Goal: Task Accomplishment & Management: Manage account settings

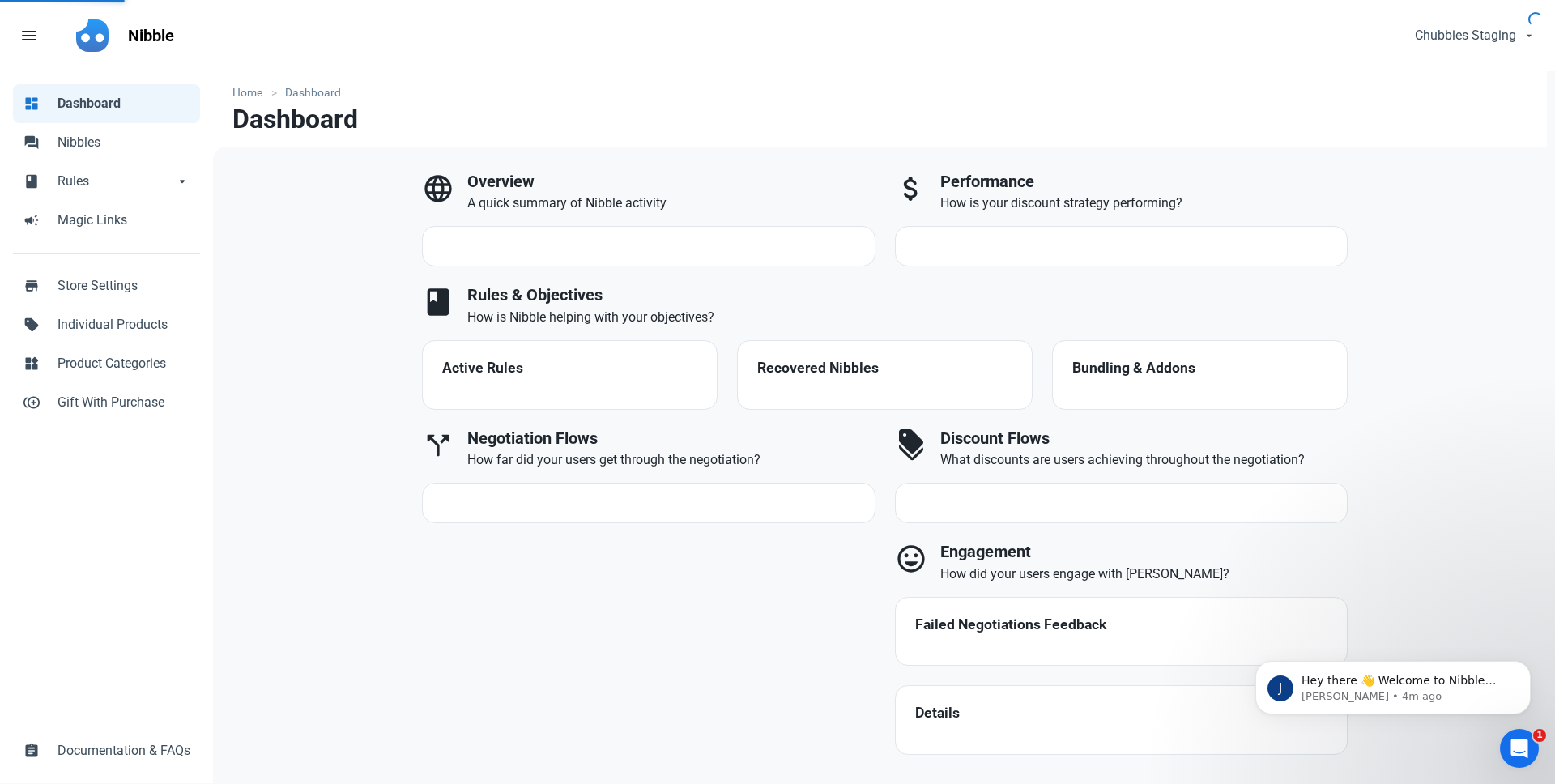
select select "7d"
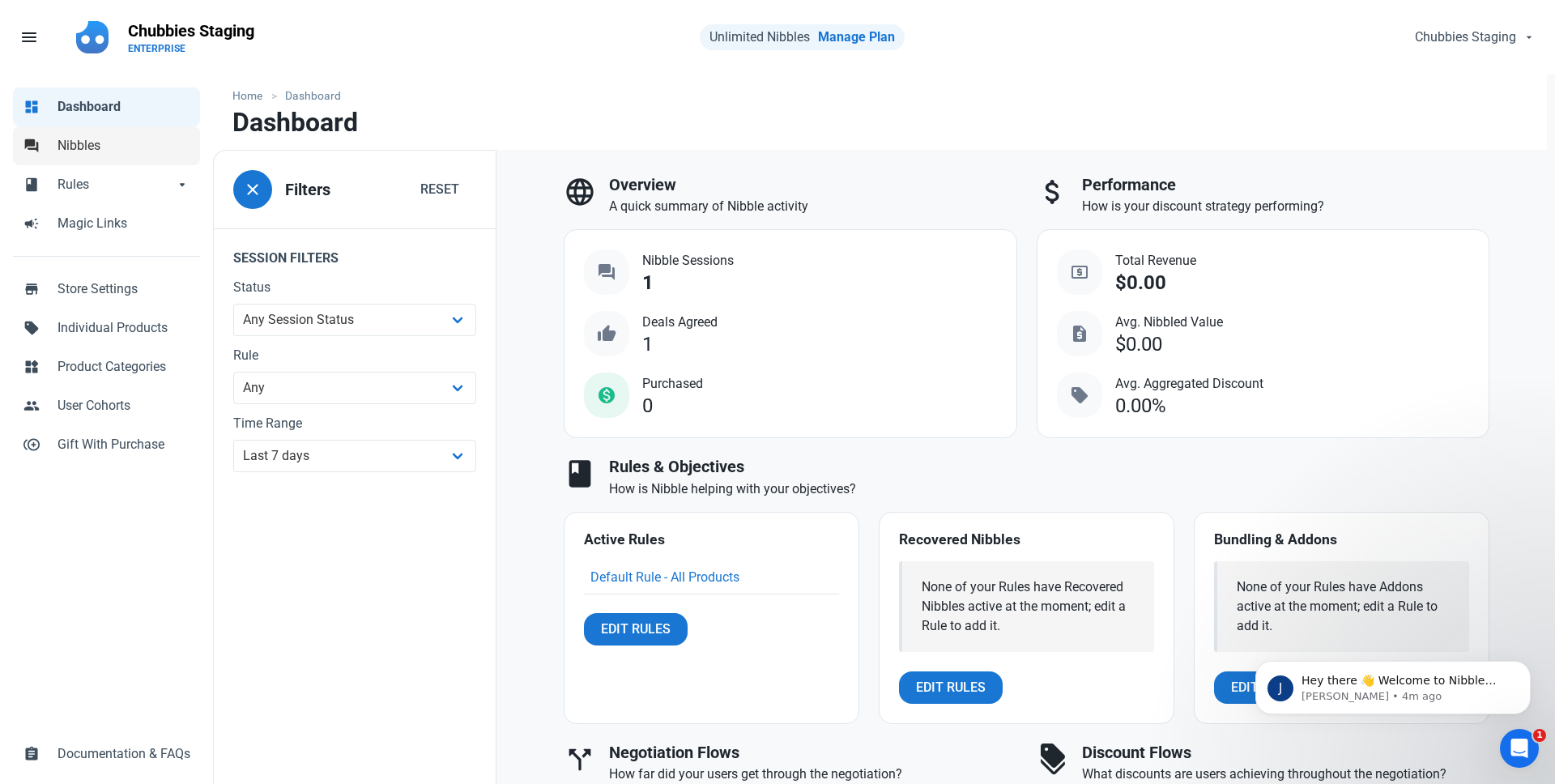
click at [94, 139] on span "Nibbles" at bounding box center [125, 146] width 133 height 19
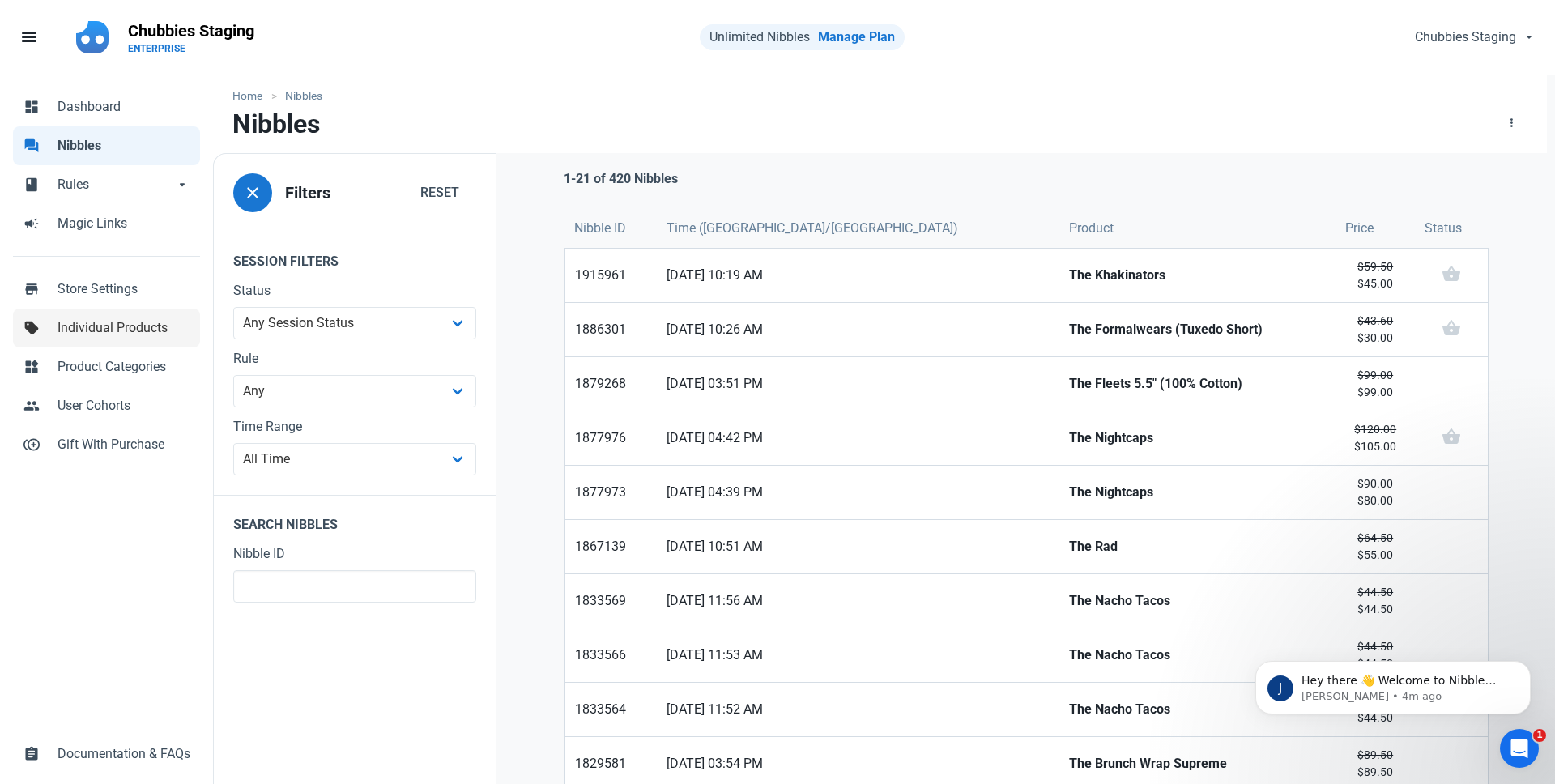
click at [93, 325] on span "Individual Products" at bounding box center [125, 328] width 133 height 19
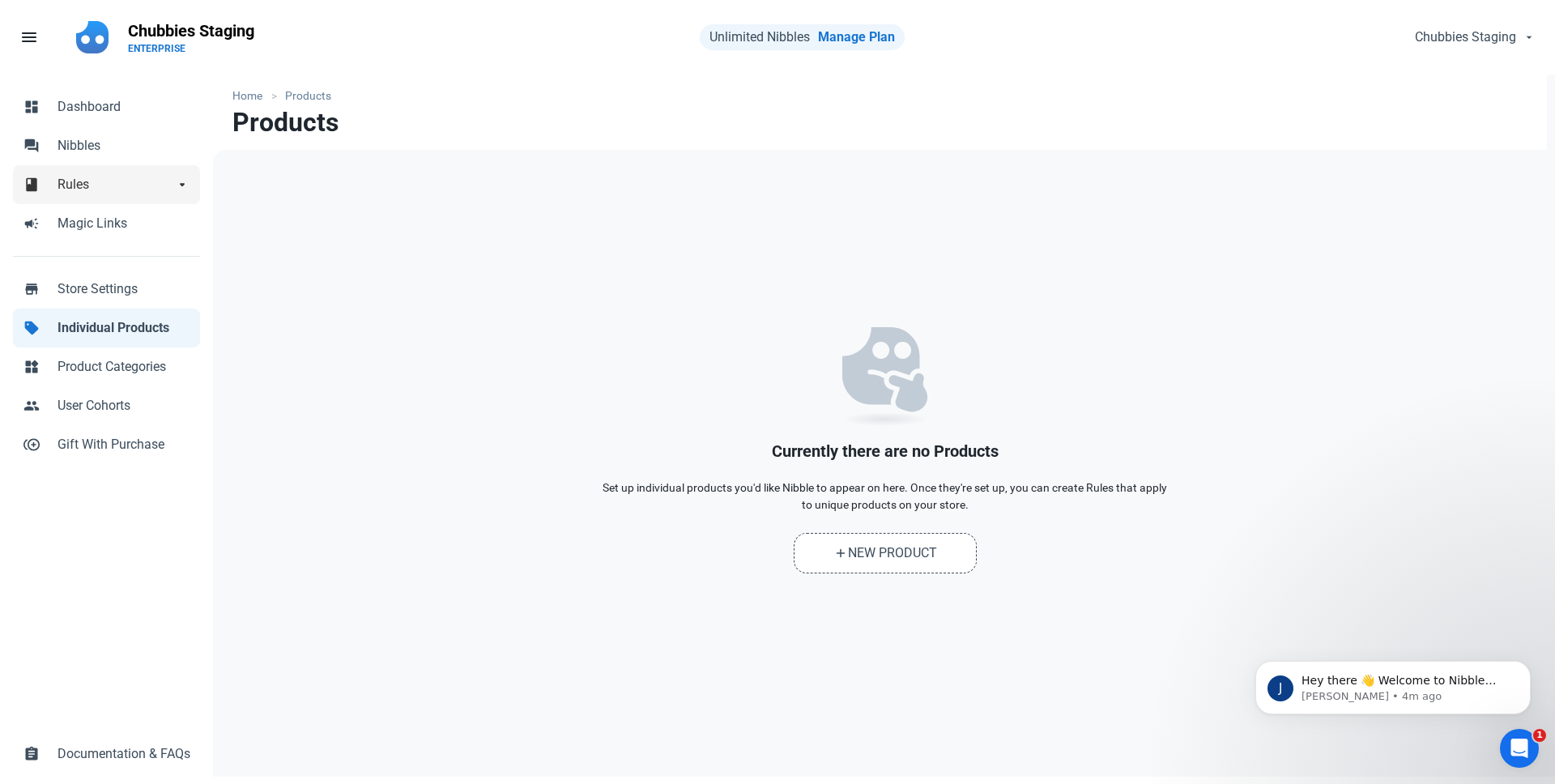
click at [58, 181] on span "Rules" at bounding box center [116, 184] width 117 height 19
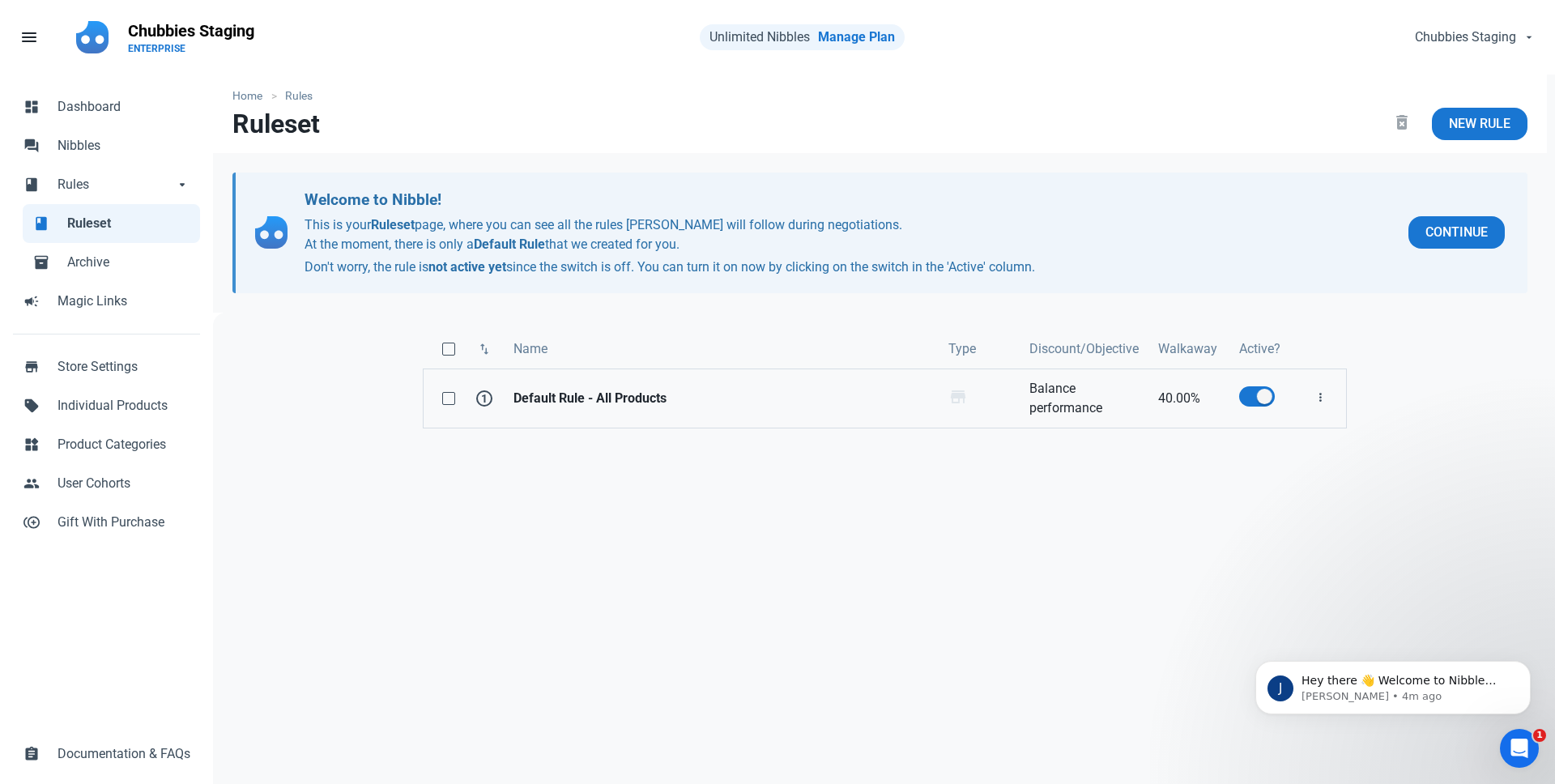
click at [611, 398] on strong "Default Rule - All Products" at bounding box center [721, 399] width 415 height 19
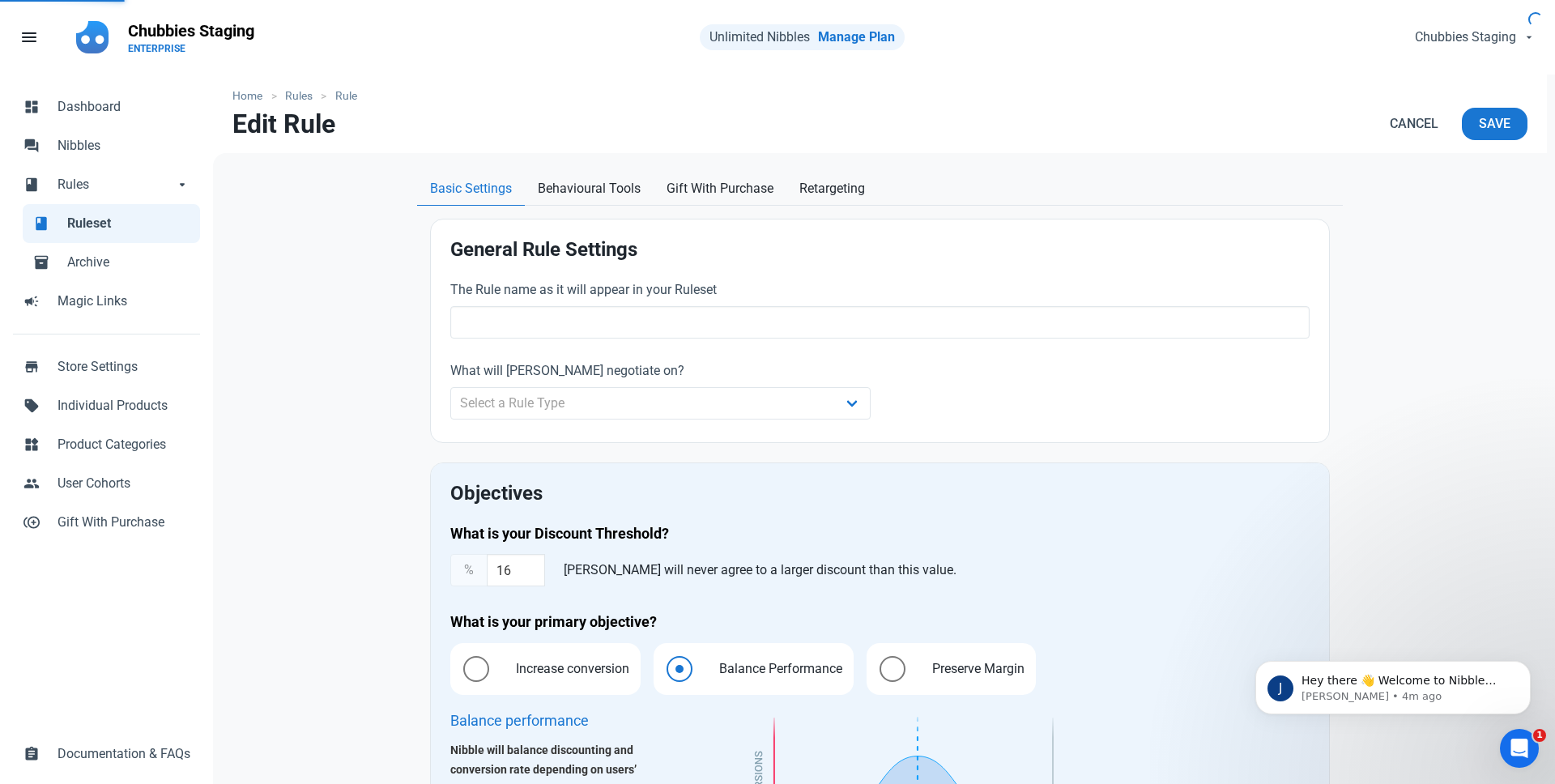
type input "Default Rule - All Products"
type input "40.00"
radio input "true"
radio input "false"
radio input "true"
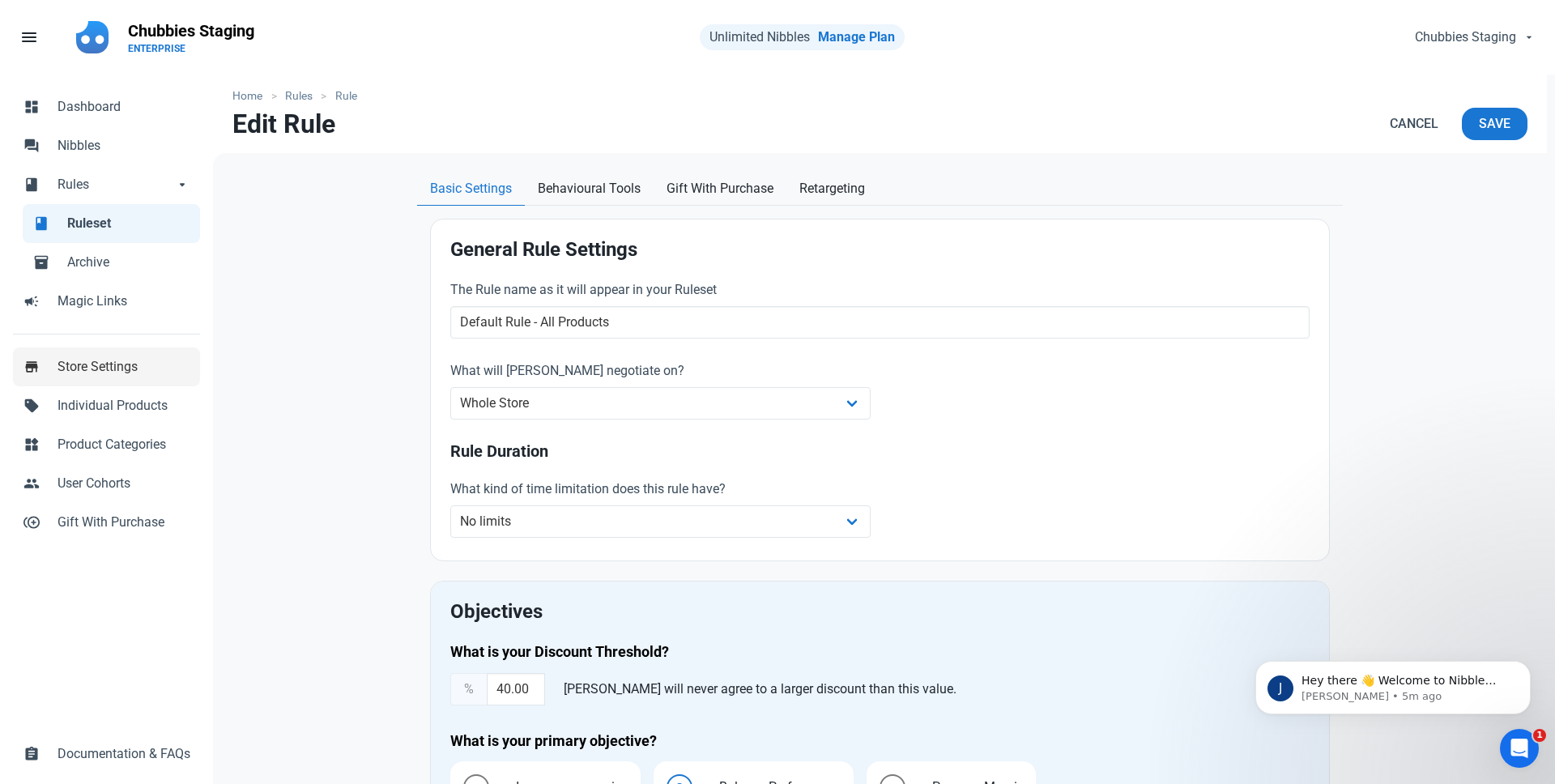
click at [68, 362] on span "Store Settings" at bounding box center [125, 367] width 133 height 19
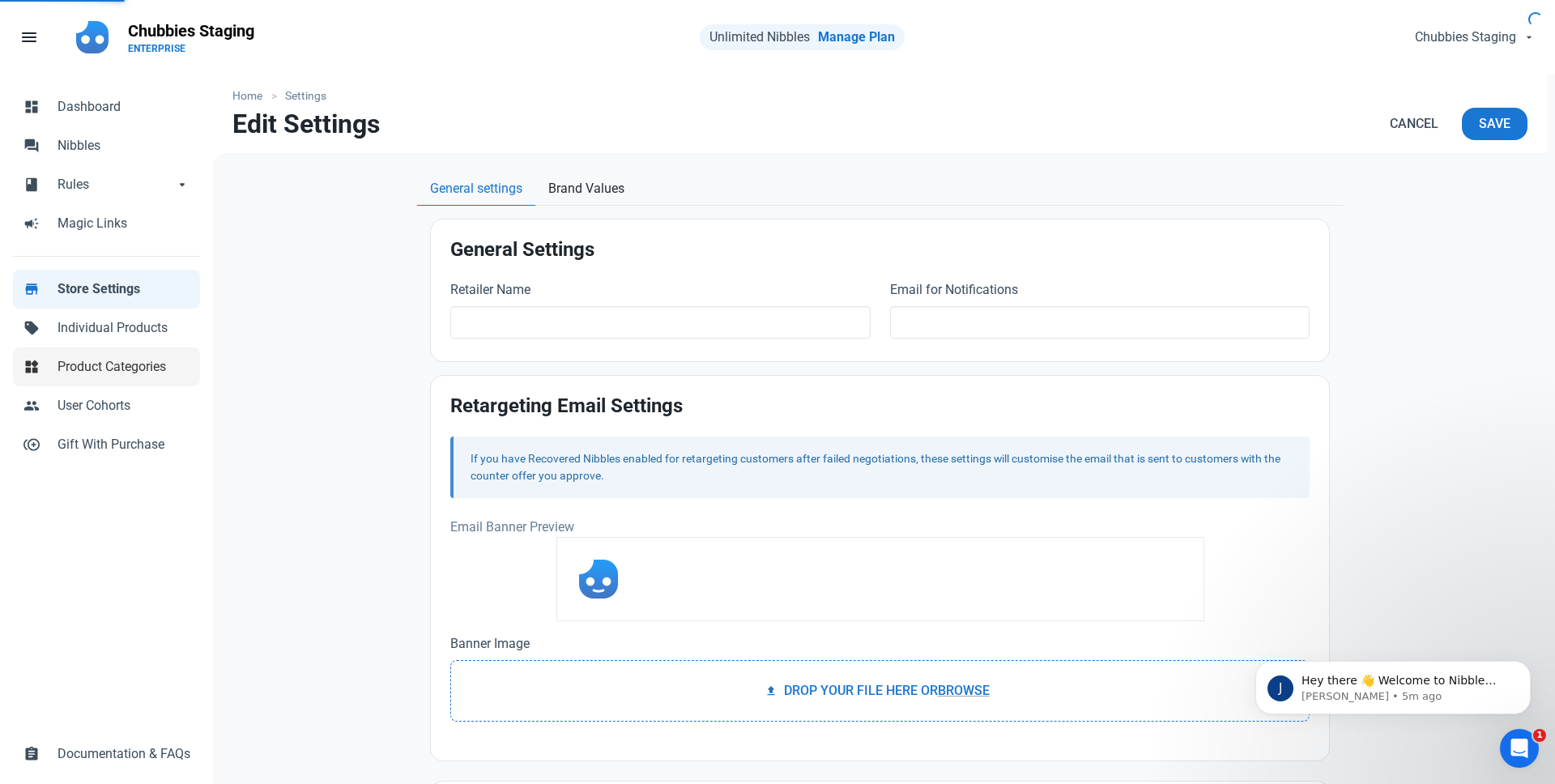
type input "Chubbies Staging"
click at [79, 220] on span "Magic Links" at bounding box center [125, 223] width 133 height 19
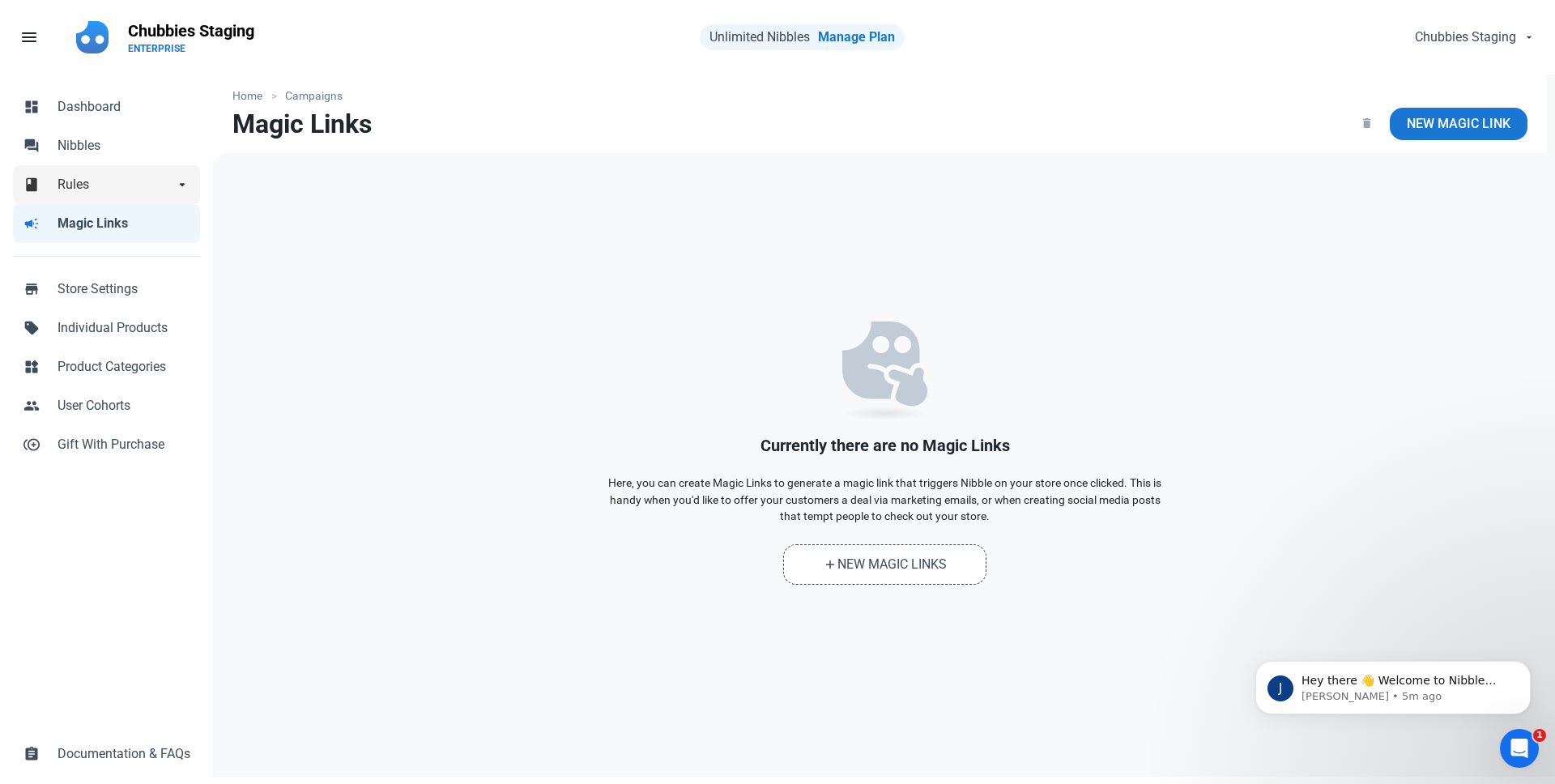
click at [117, 191] on span "Rules" at bounding box center [116, 184] width 117 height 19
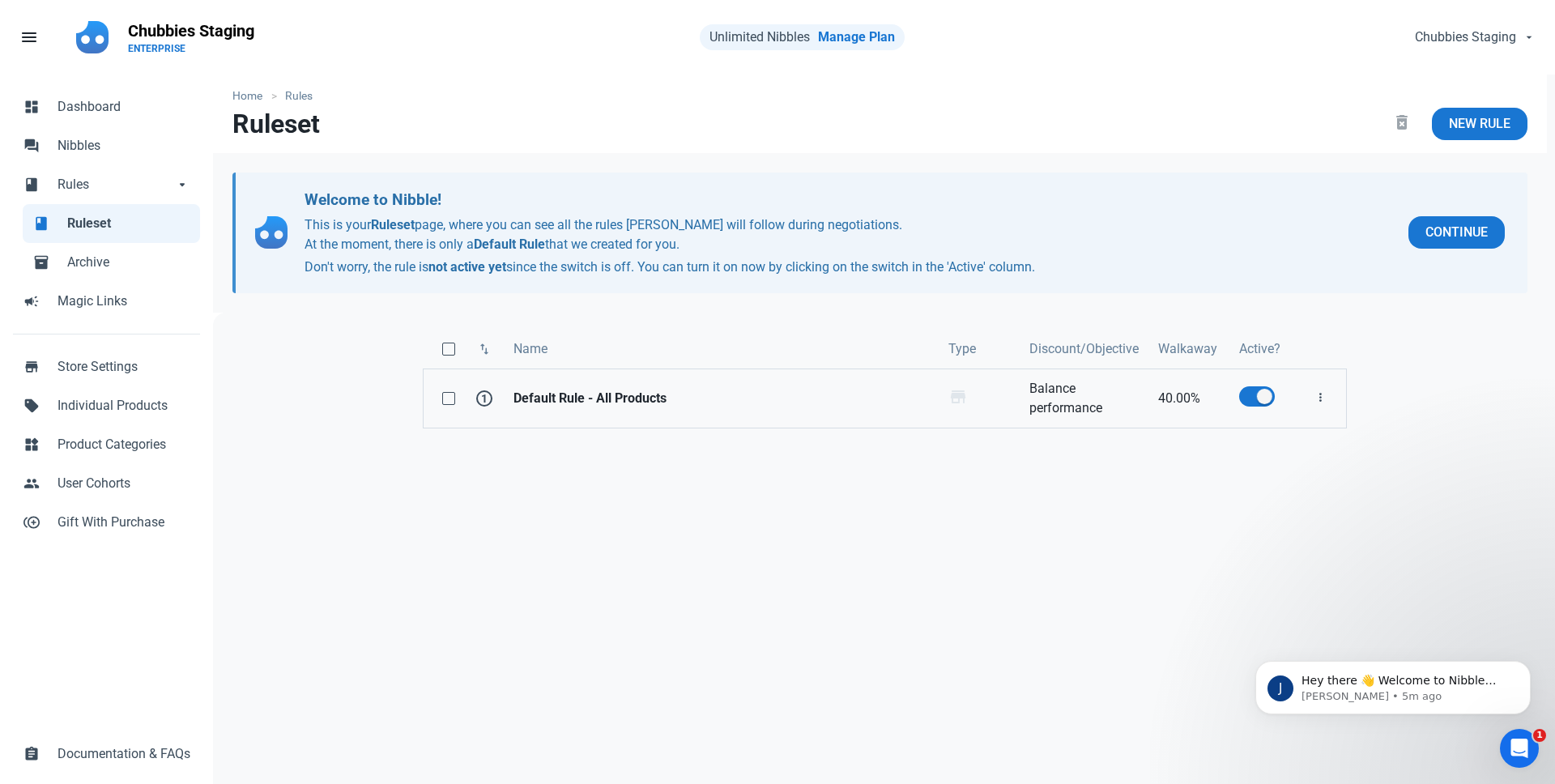
click at [586, 409] on link "Default Rule - All Products" at bounding box center [721, 398] width 435 height 58
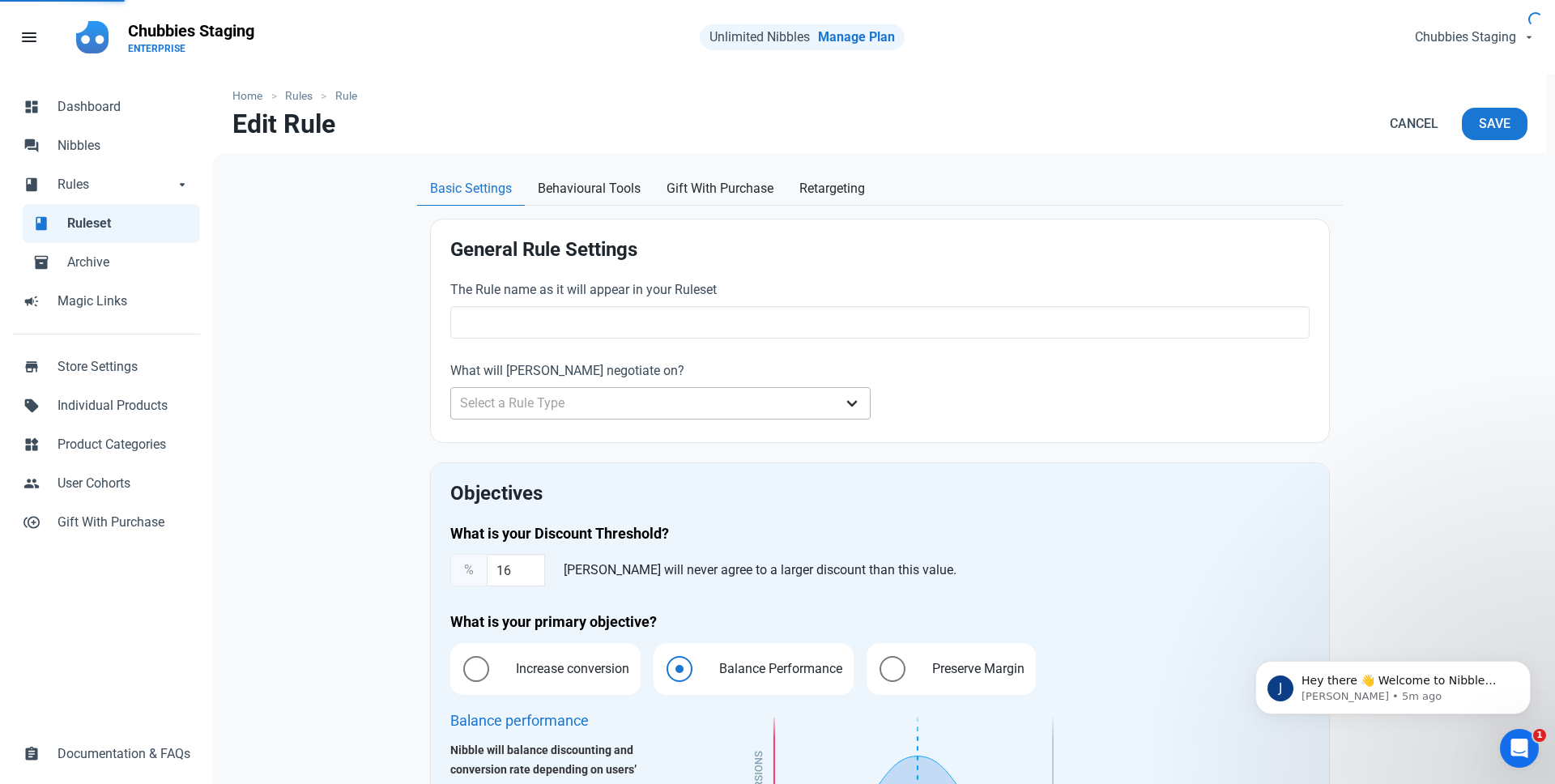
type input "Default Rule - All Products"
type input "40.00"
radio input "true"
radio input "false"
radio input "true"
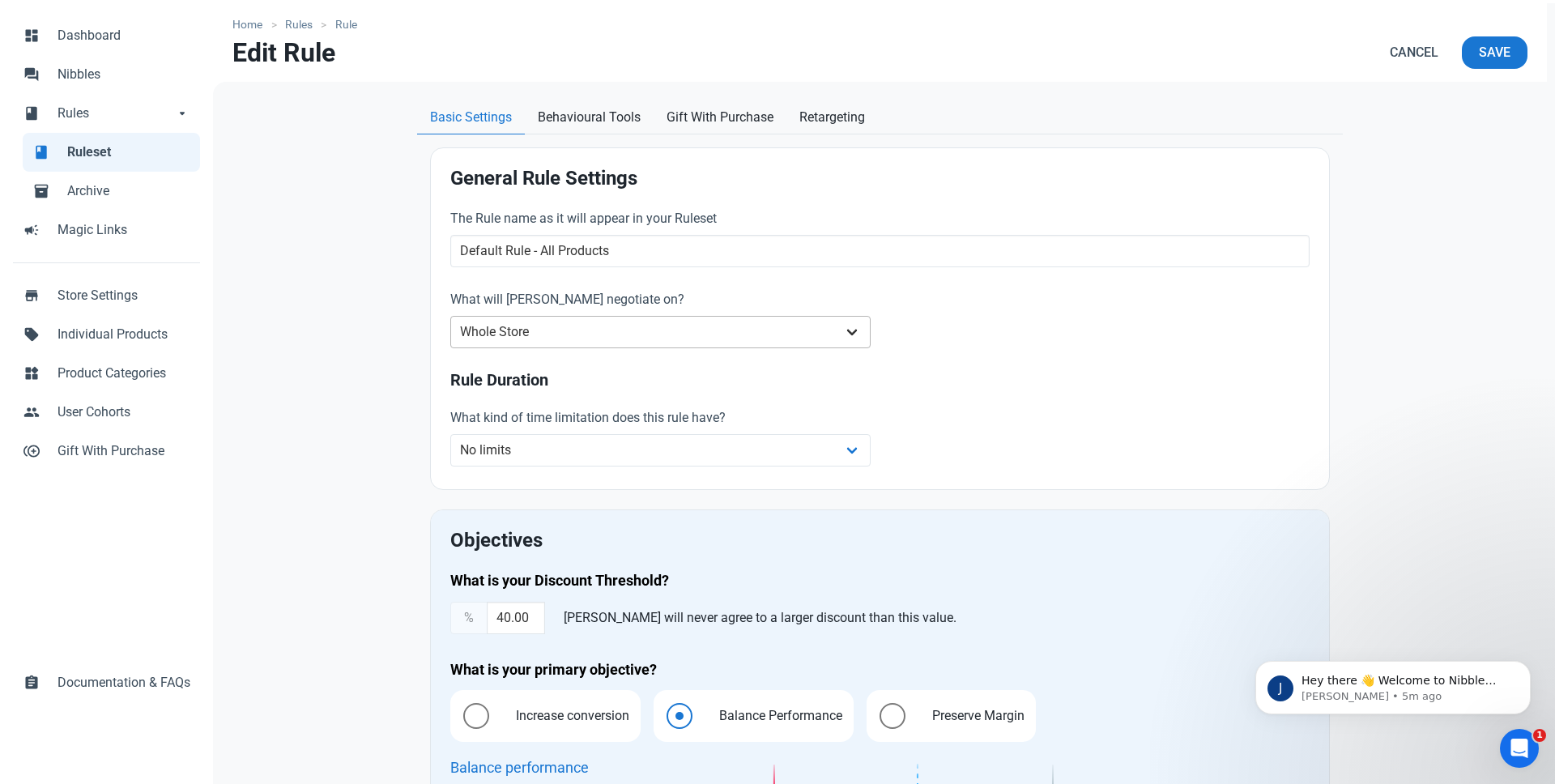
scroll to position [82, 0]
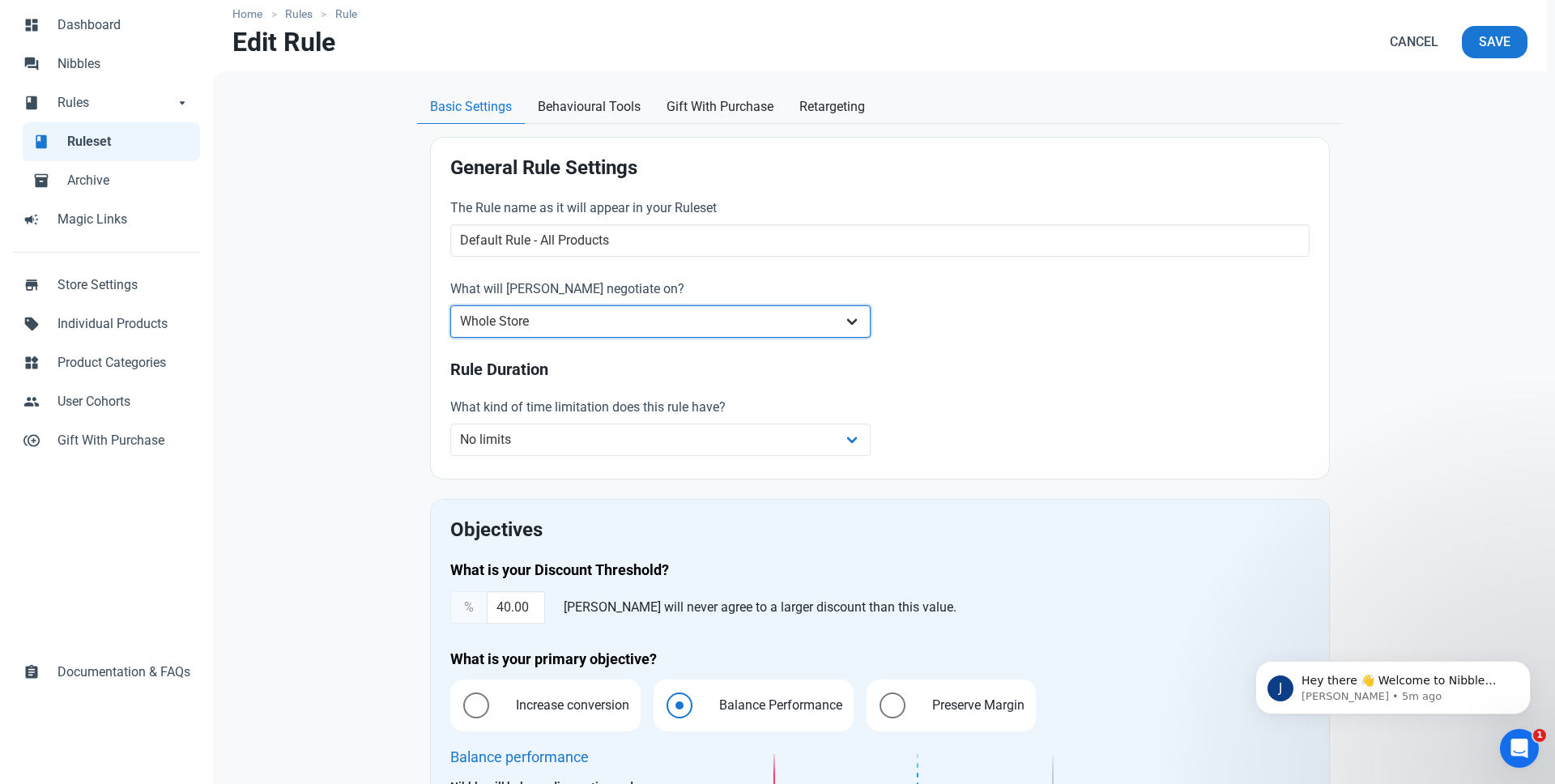
click at [610, 323] on select "Whole Store Individual Products Product Categories Cart" at bounding box center [660, 322] width 420 height 33
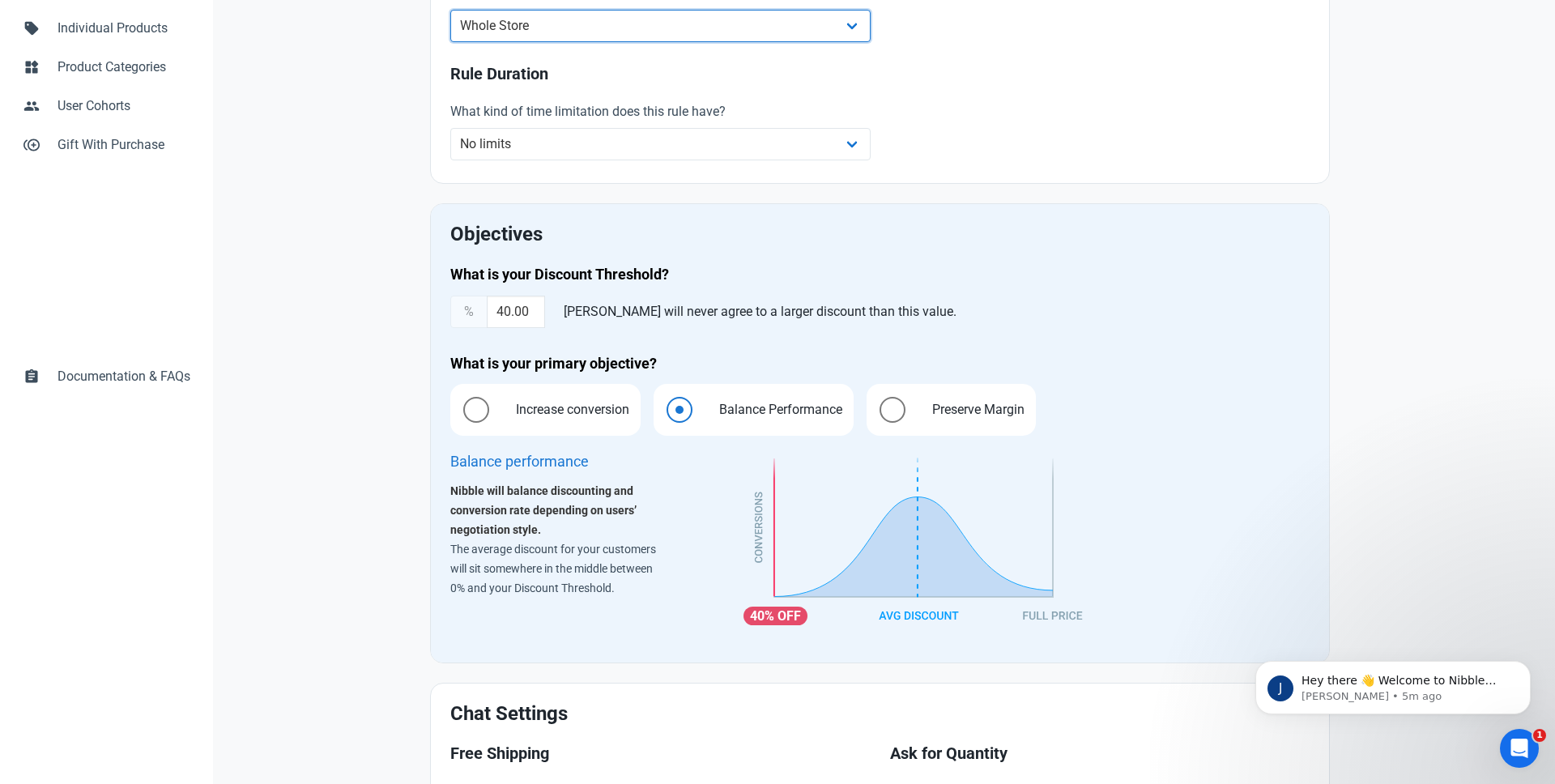
scroll to position [0, 0]
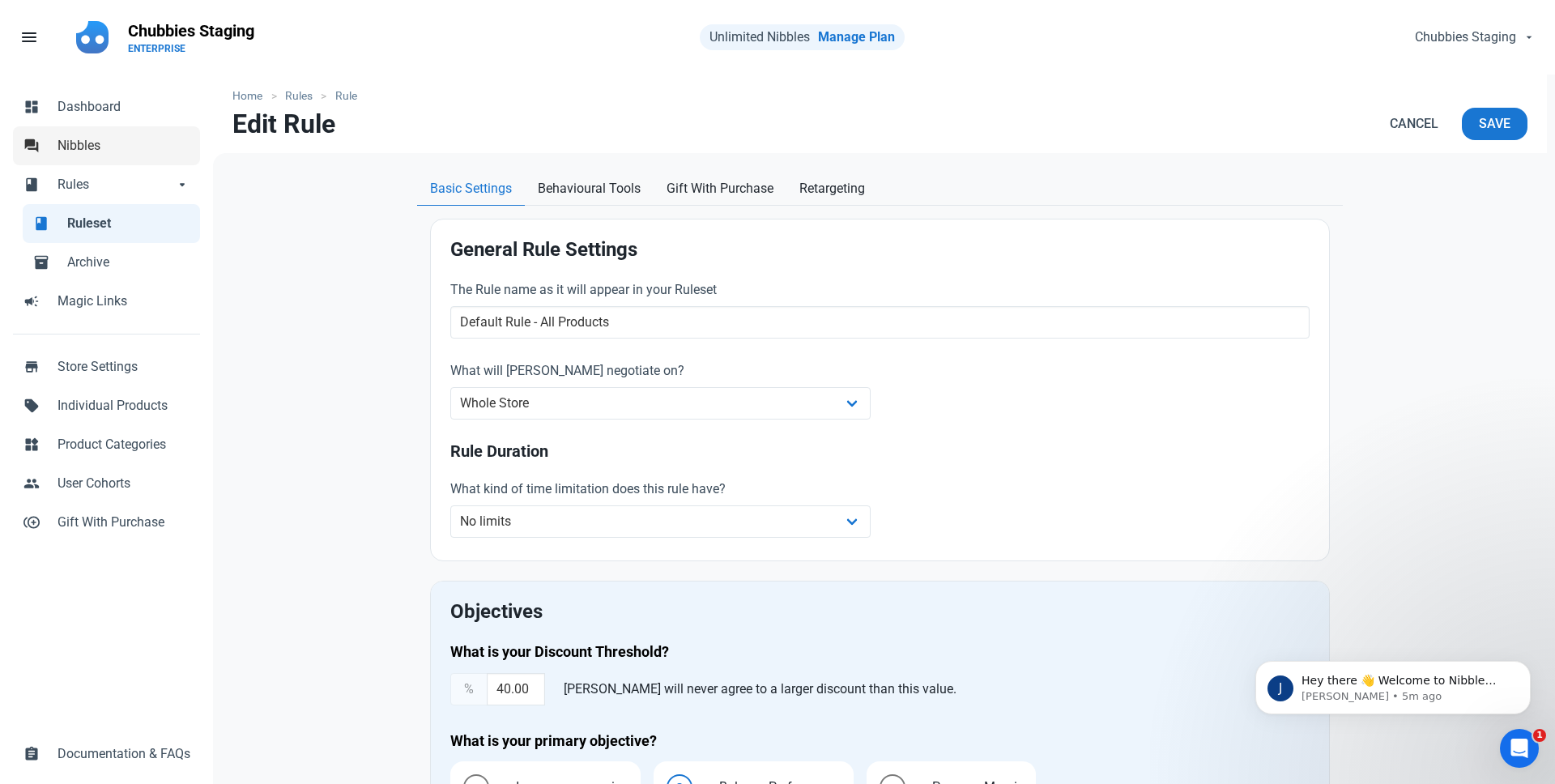
click at [82, 153] on span "Nibbles" at bounding box center [125, 146] width 133 height 19
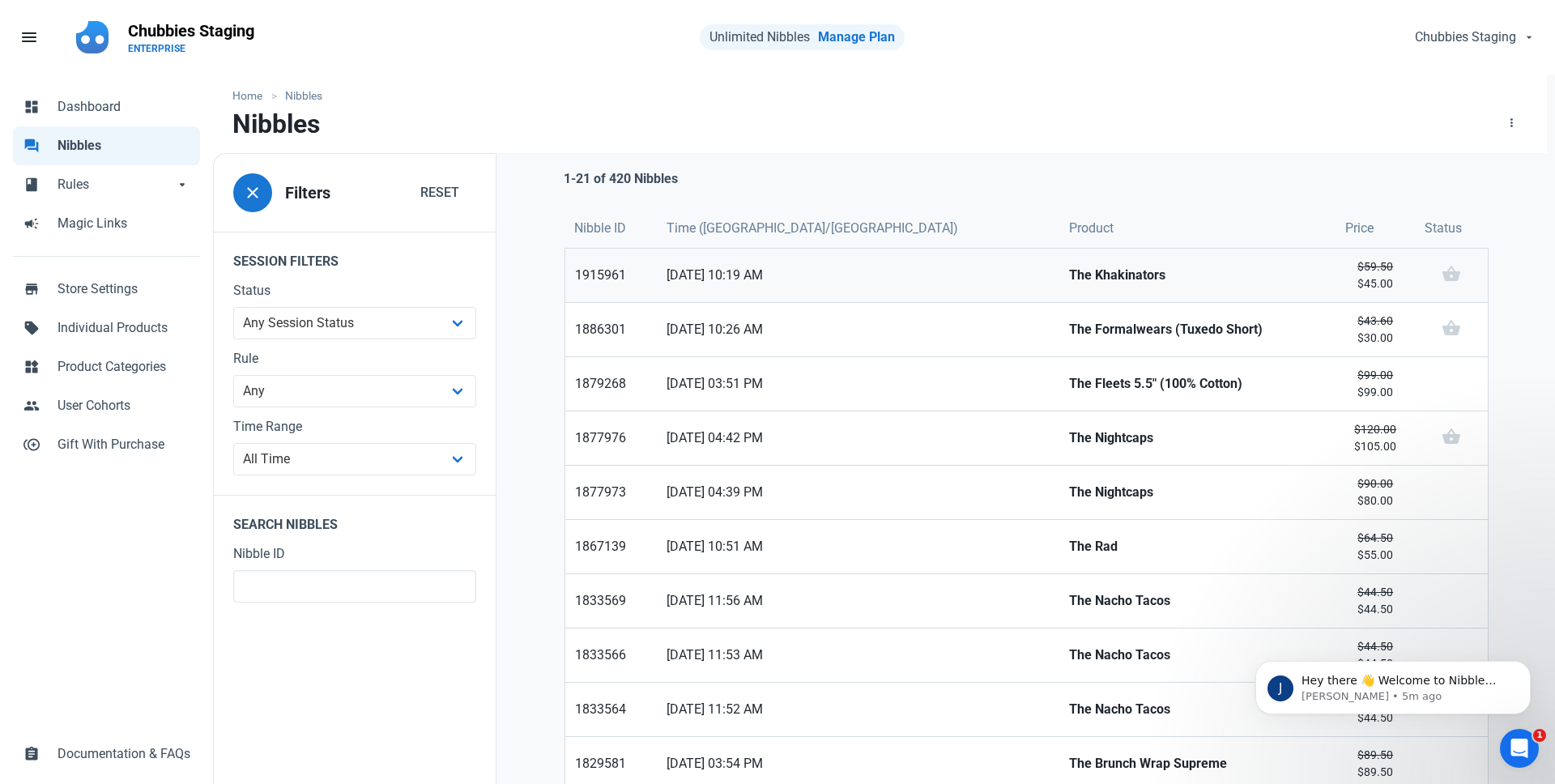
click at [1069, 270] on strong "The Khakinators" at bounding box center [1198, 275] width 257 height 19
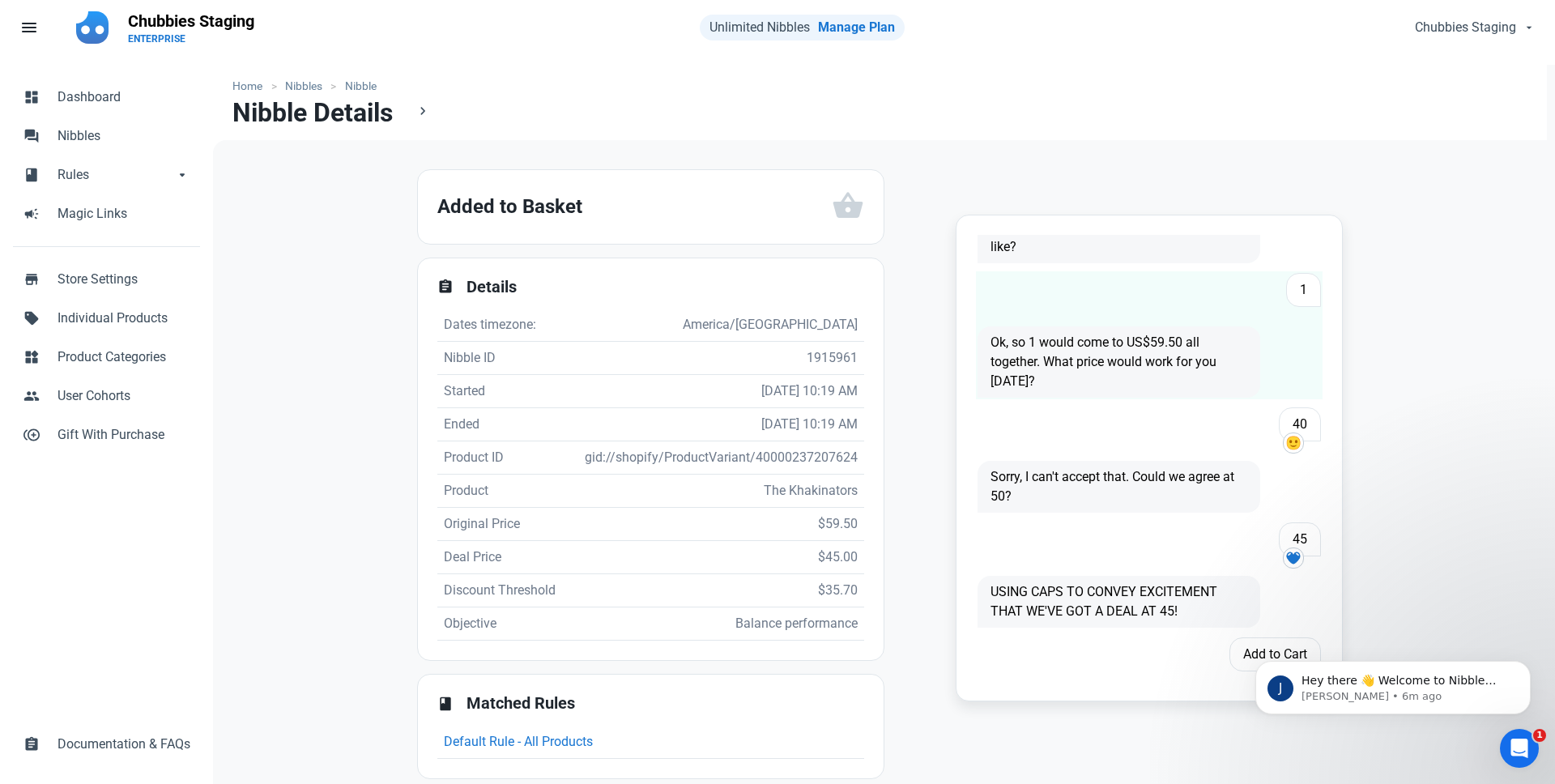
scroll to position [34, 0]
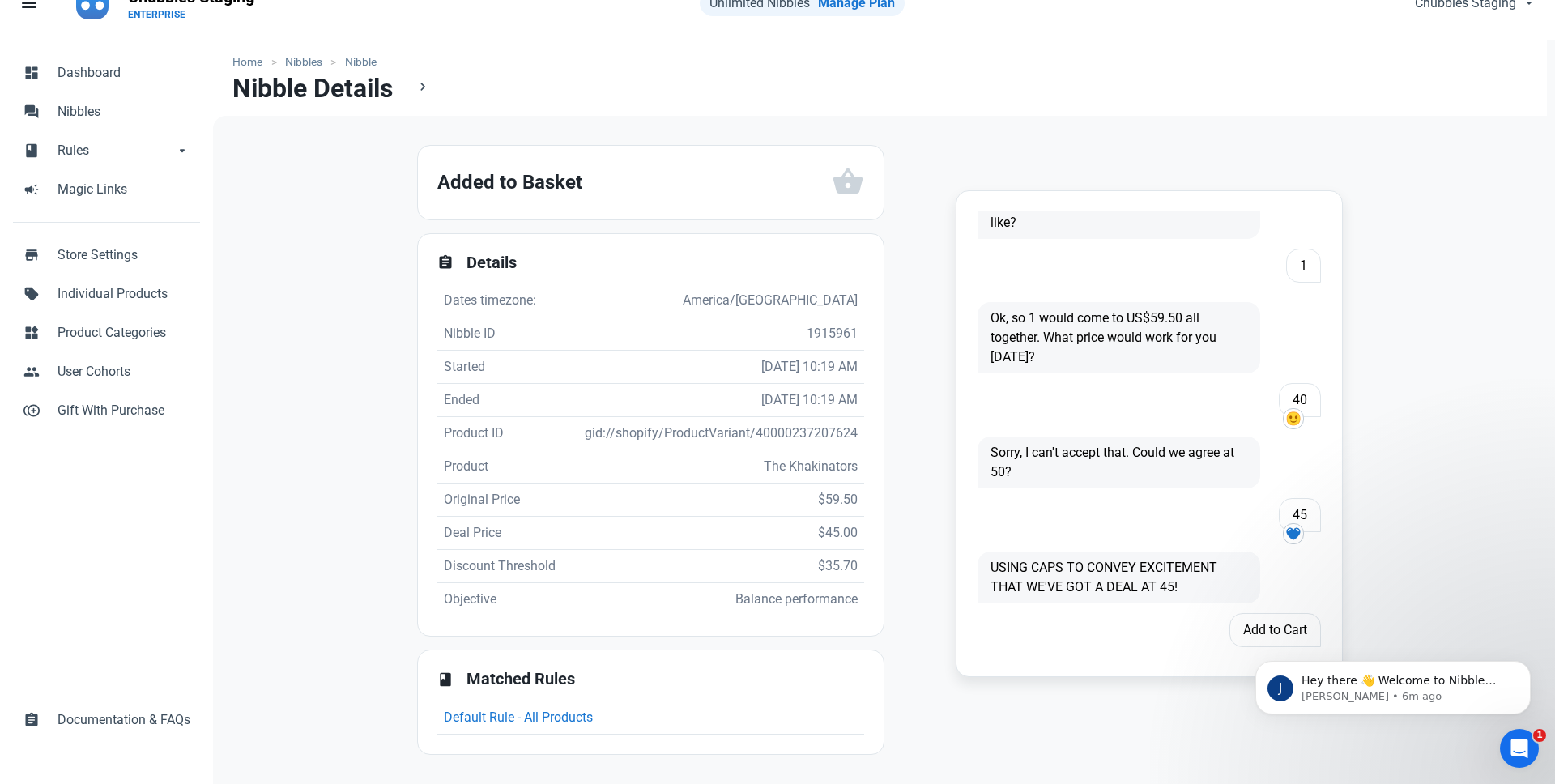
click html "J Hey there 👋 Welcome to Nibble Technology 🙌 Take a look around! If you have an…"
